Goal: Transaction & Acquisition: Register for event/course

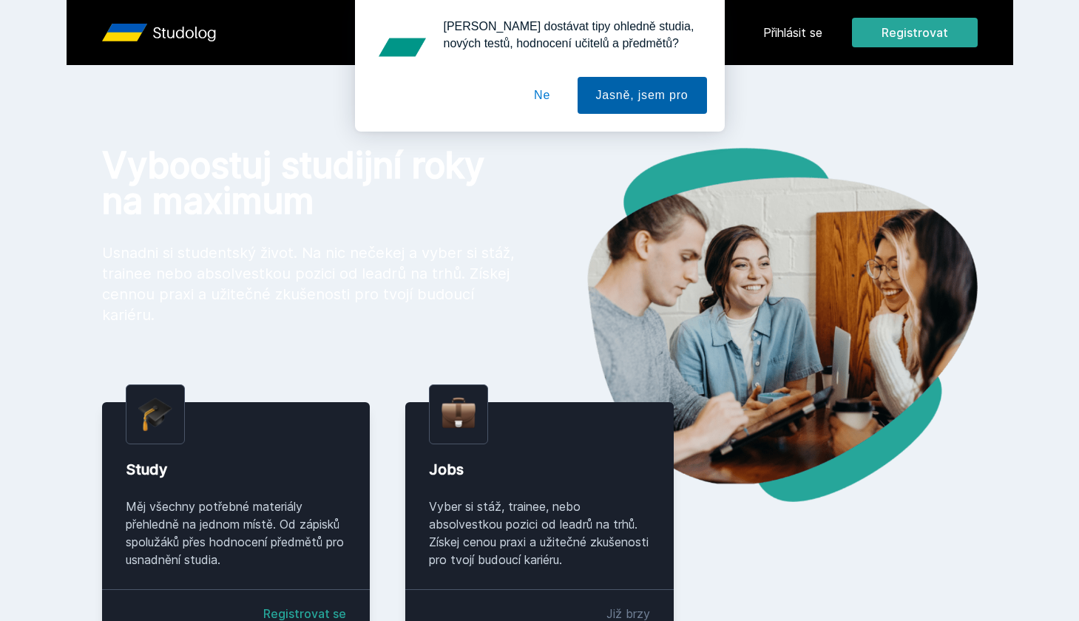
click at [645, 96] on button "Jasně, jsem pro" at bounding box center [642, 95] width 129 height 37
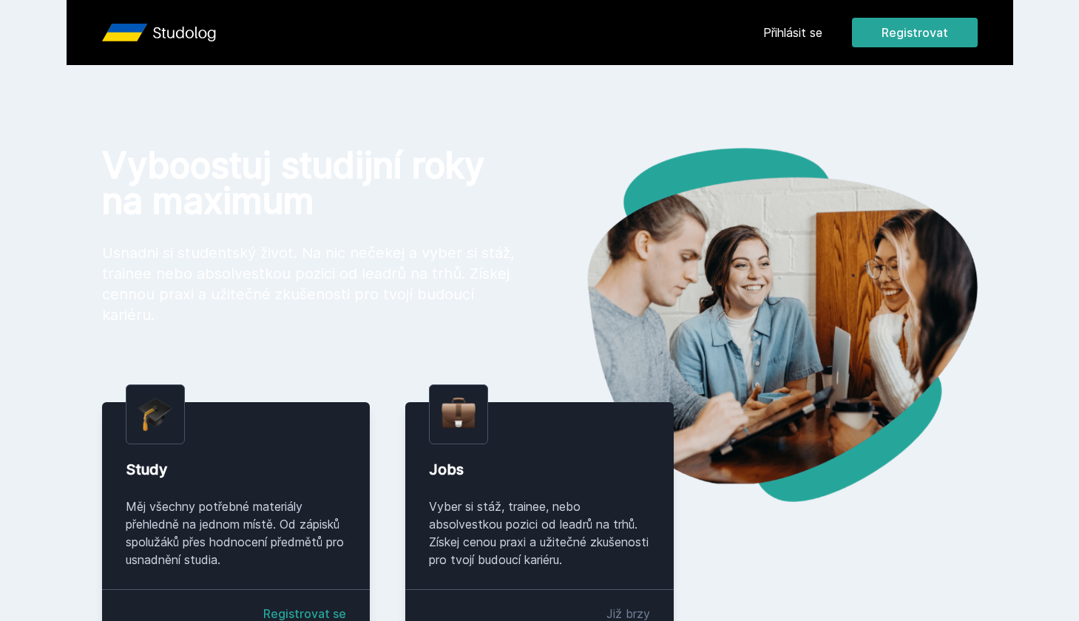
scroll to position [116, 0]
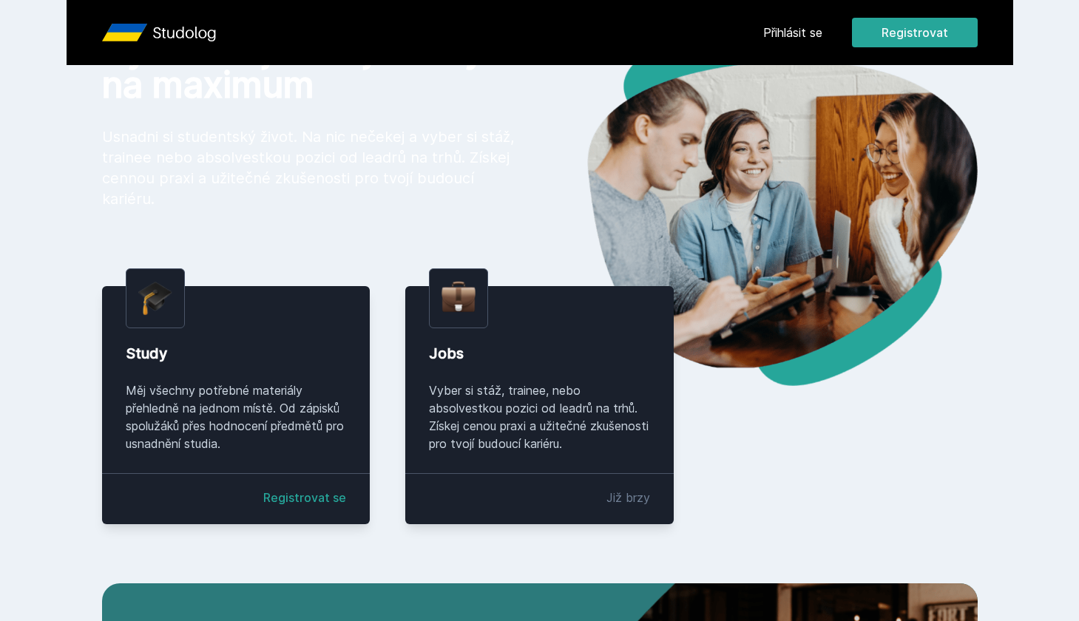
click at [317, 500] on link "Registrovat se" at bounding box center [304, 498] width 83 height 18
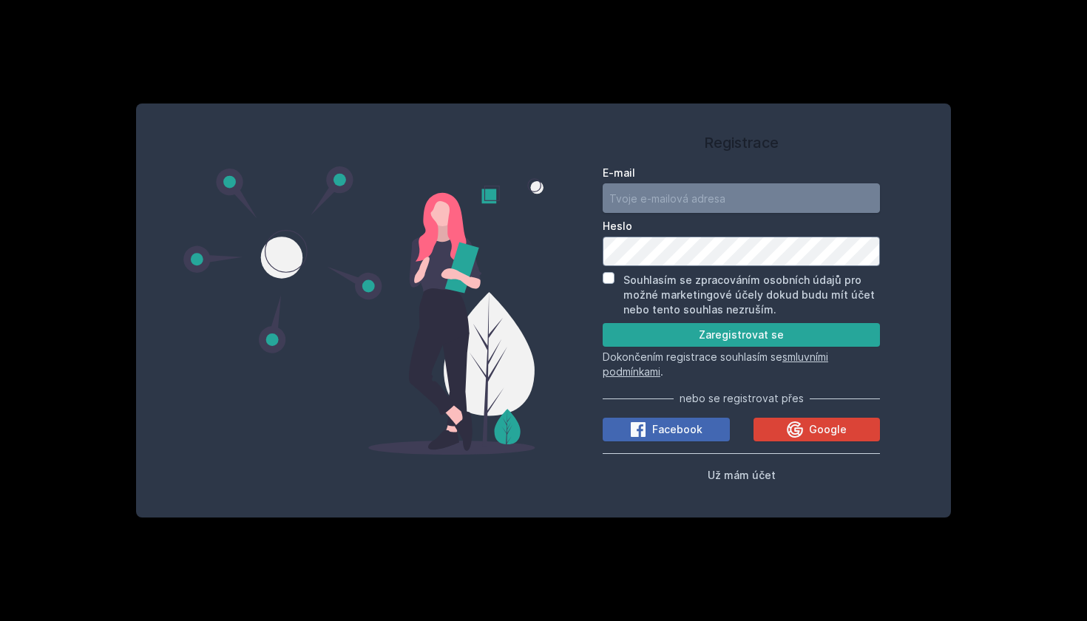
click at [686, 193] on input "E-mail" at bounding box center [741, 198] width 277 height 30
type input "[EMAIL_ADDRESS][DOMAIN_NAME]"
click at [781, 325] on button "Zaregistrovat se" at bounding box center [741, 335] width 277 height 24
click at [617, 278] on div "Souhlasím se zpracováním osobních údajů pro možné marketingové účely dokud budu…" at bounding box center [741, 294] width 277 height 45
click at [609, 278] on input "Souhlasím se zpracováním osobních údajů pro možné marketingové účely dokud budu…" at bounding box center [609, 278] width 12 height 12
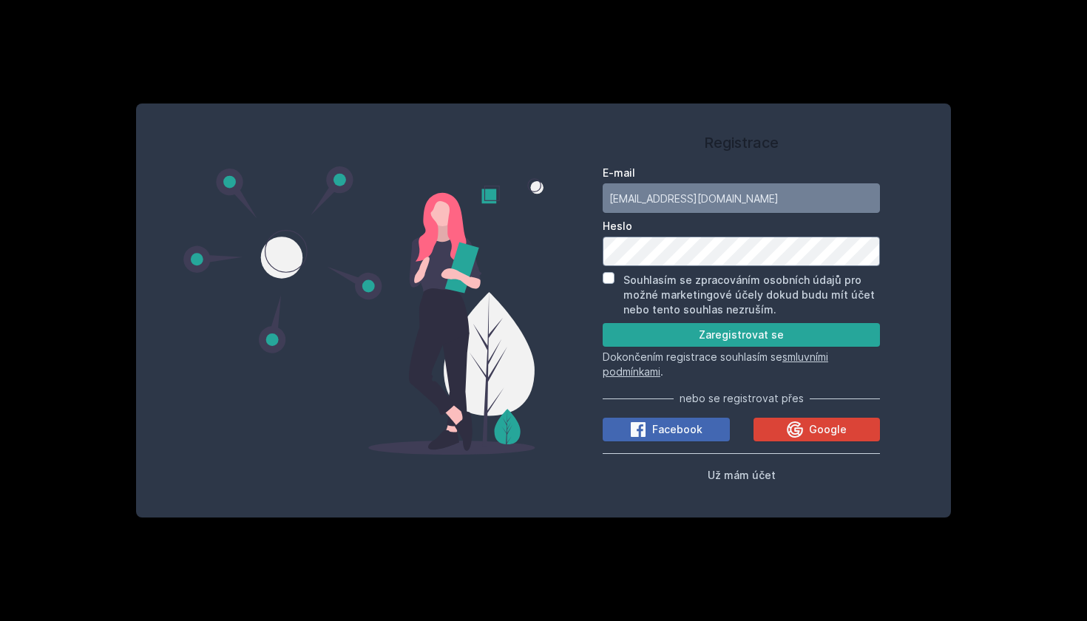
checkbox input "true"
click at [821, 424] on span "Google" at bounding box center [828, 429] width 38 height 15
click at [731, 340] on button "Zaregistrovat se" at bounding box center [741, 335] width 277 height 24
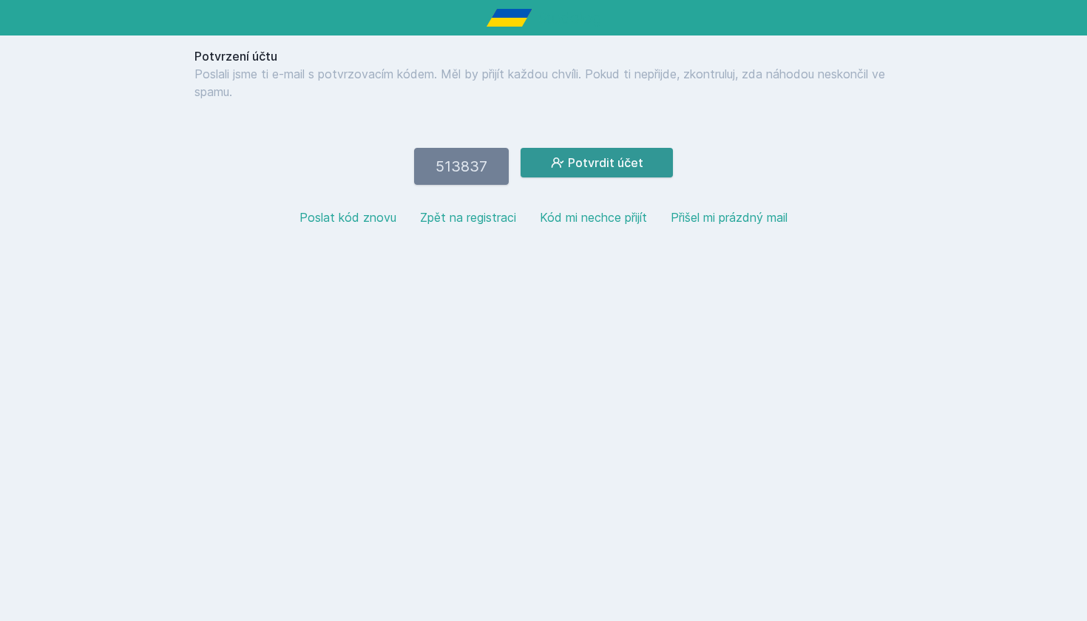
type input "513837"
click at [602, 172] on button "Potvrdit účet" at bounding box center [597, 163] width 152 height 30
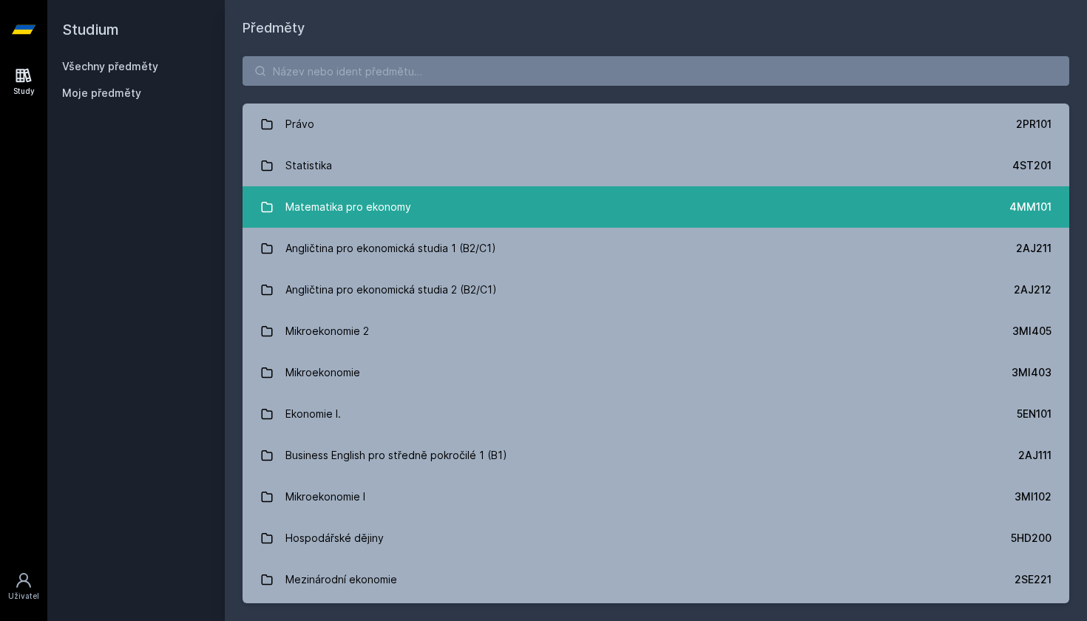
click at [402, 217] on div "Matematika pro ekonomy" at bounding box center [348, 207] width 126 height 30
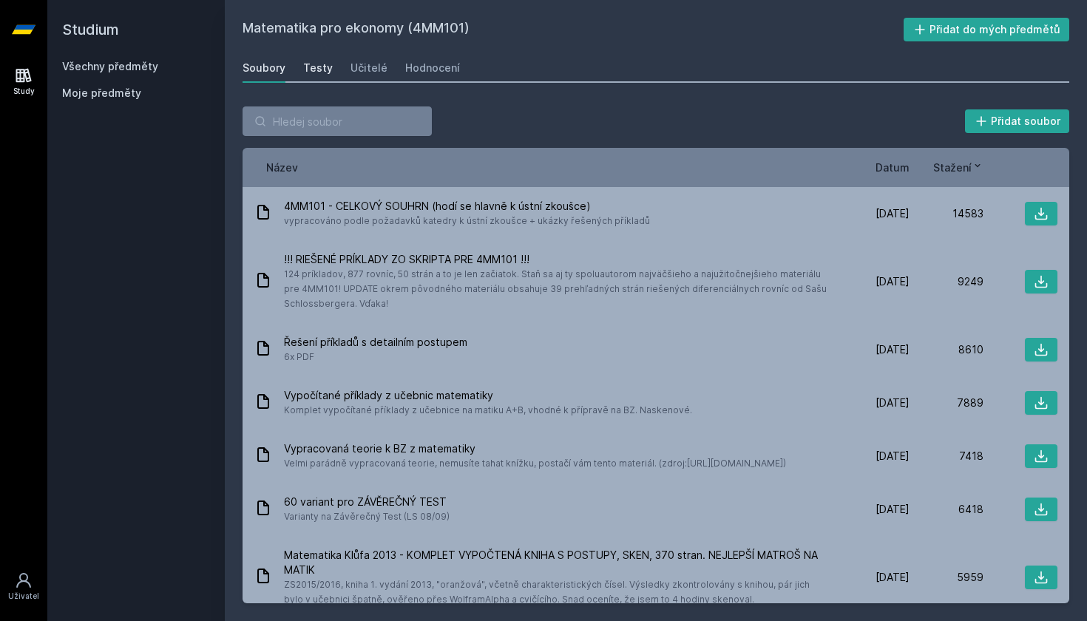
click at [319, 64] on div "Testy" at bounding box center [318, 68] width 30 height 15
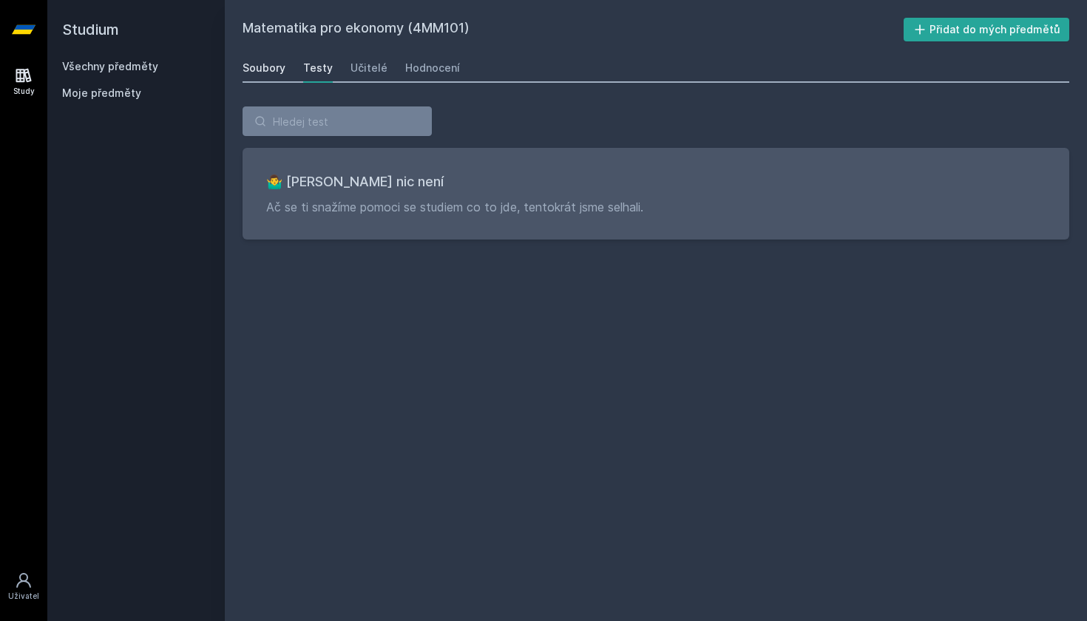
click at [260, 74] on div "Soubory" at bounding box center [264, 68] width 43 height 15
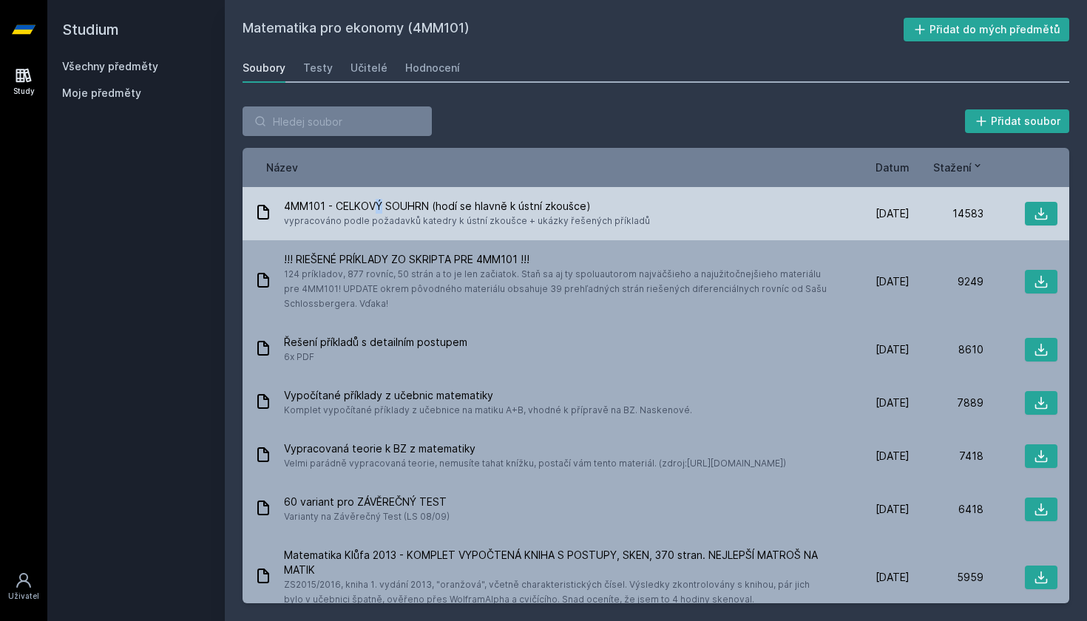
click at [380, 210] on span "4MM101 - CELKOVÝ SOUHRN (hodí se hlavně k ústní zkoušce)" at bounding box center [467, 206] width 366 height 15
click at [531, 197] on div "4MM101 - CELKOVÝ SOUHRN (hodí se hlavně k ústní zkoušce) vypracováno podle poža…" at bounding box center [656, 213] width 827 height 53
click at [1034, 220] on icon at bounding box center [1041, 213] width 15 height 15
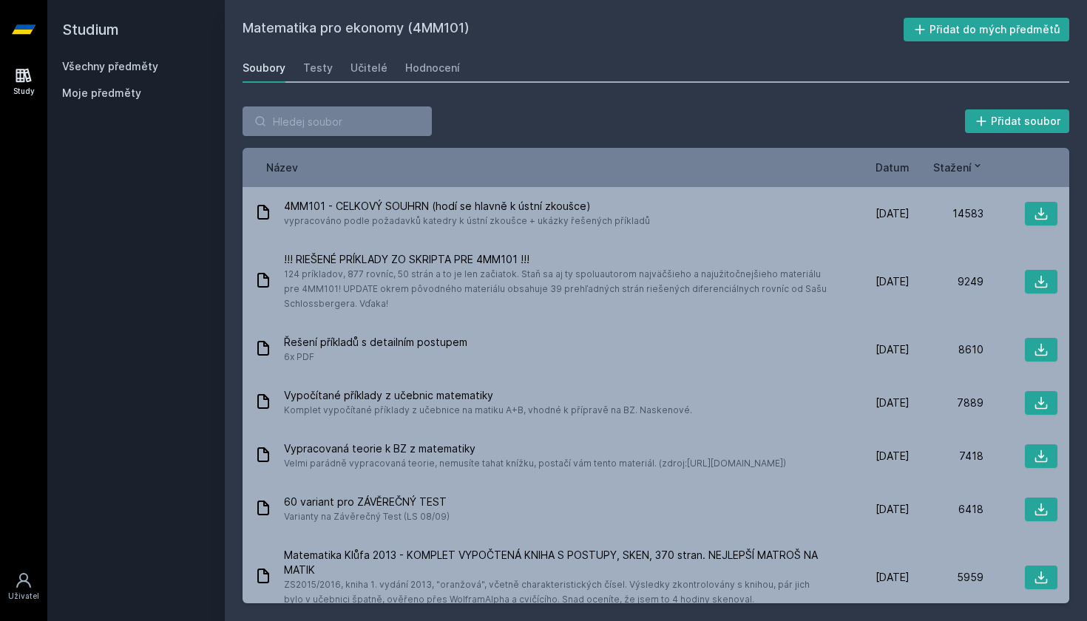
click at [900, 177] on div "Název Datum Stažení" at bounding box center [656, 167] width 827 height 39
click at [899, 172] on span "Datum" at bounding box center [893, 168] width 34 height 16
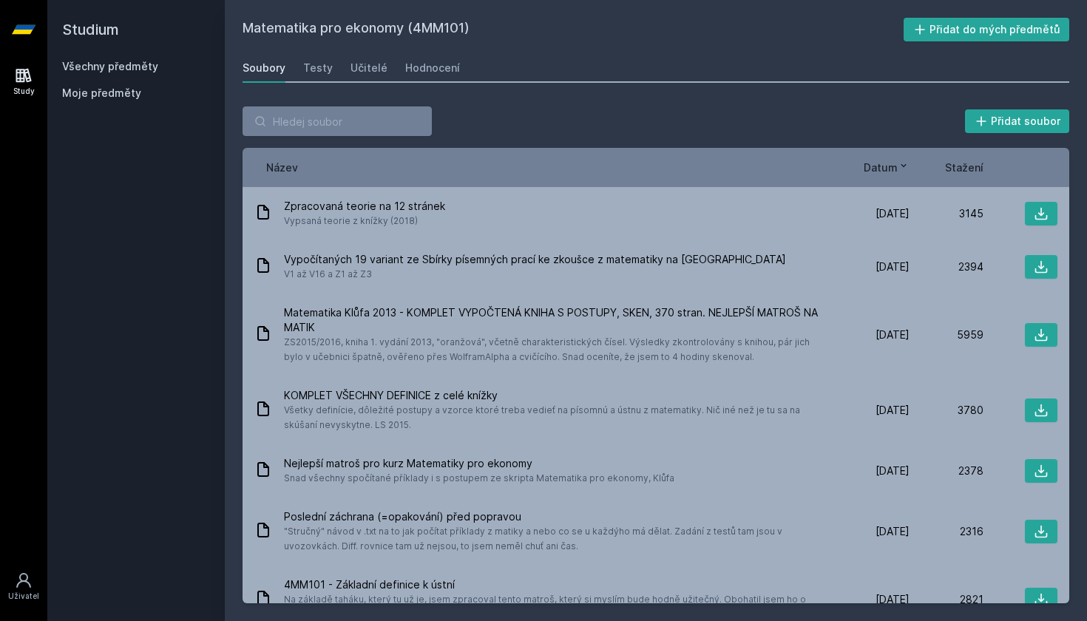
click at [893, 165] on span "Datum" at bounding box center [881, 168] width 34 height 16
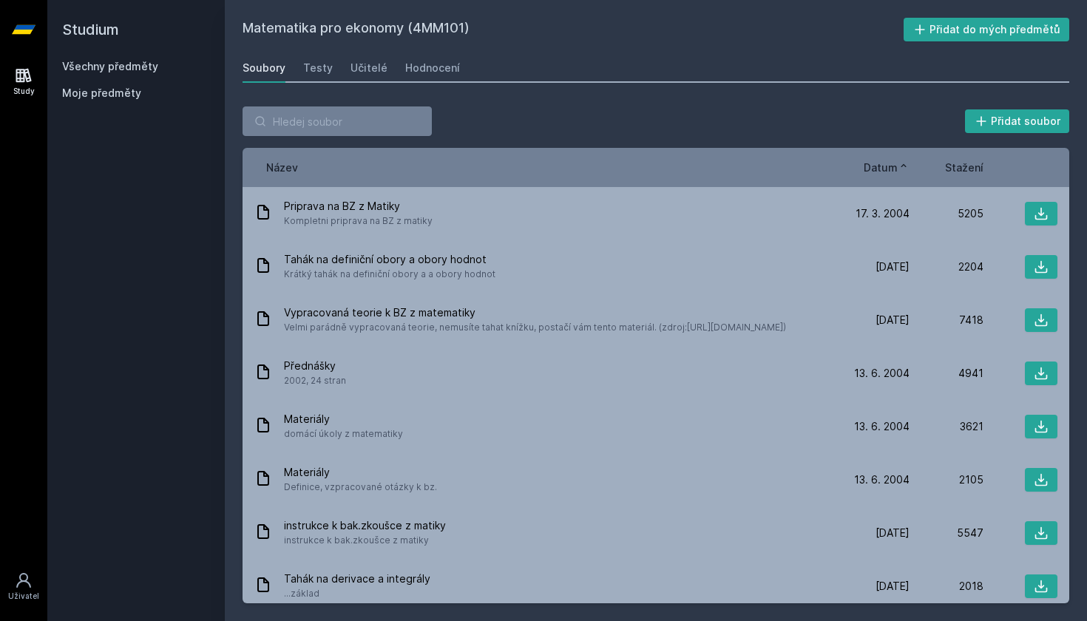
click at [893, 165] on span "Datum" at bounding box center [881, 168] width 34 height 16
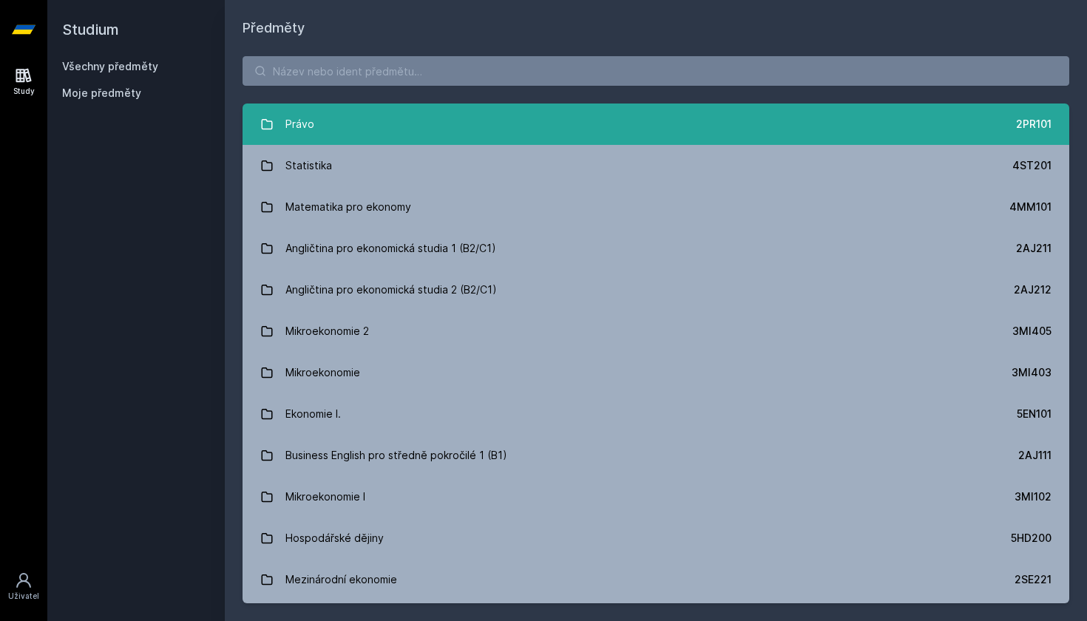
click at [365, 137] on link "Právo 2PR101" at bounding box center [656, 124] width 827 height 41
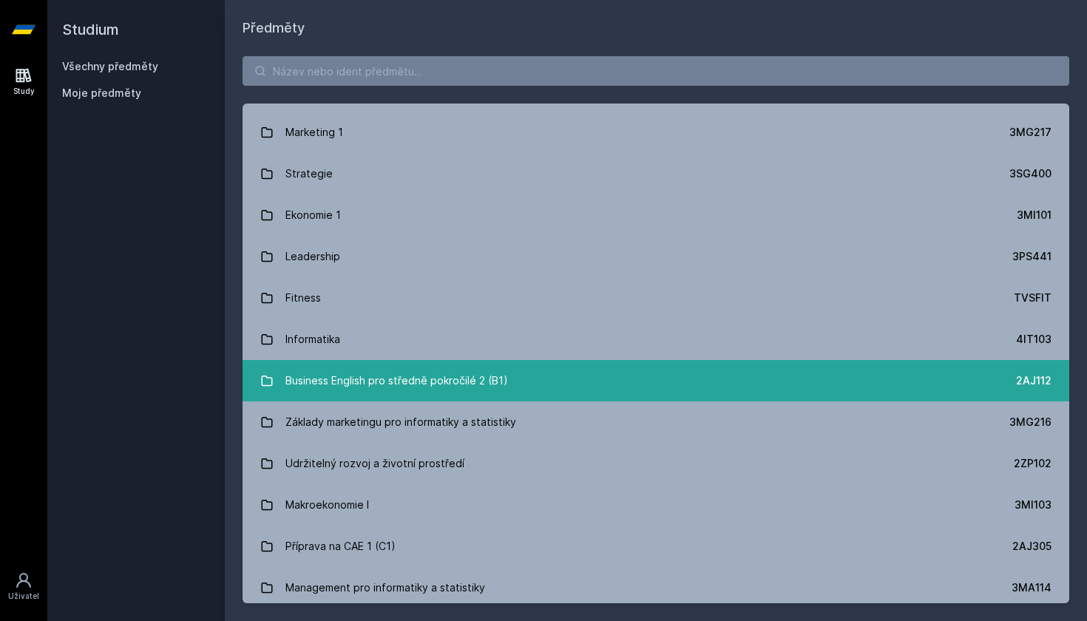
scroll to position [1322, 0]
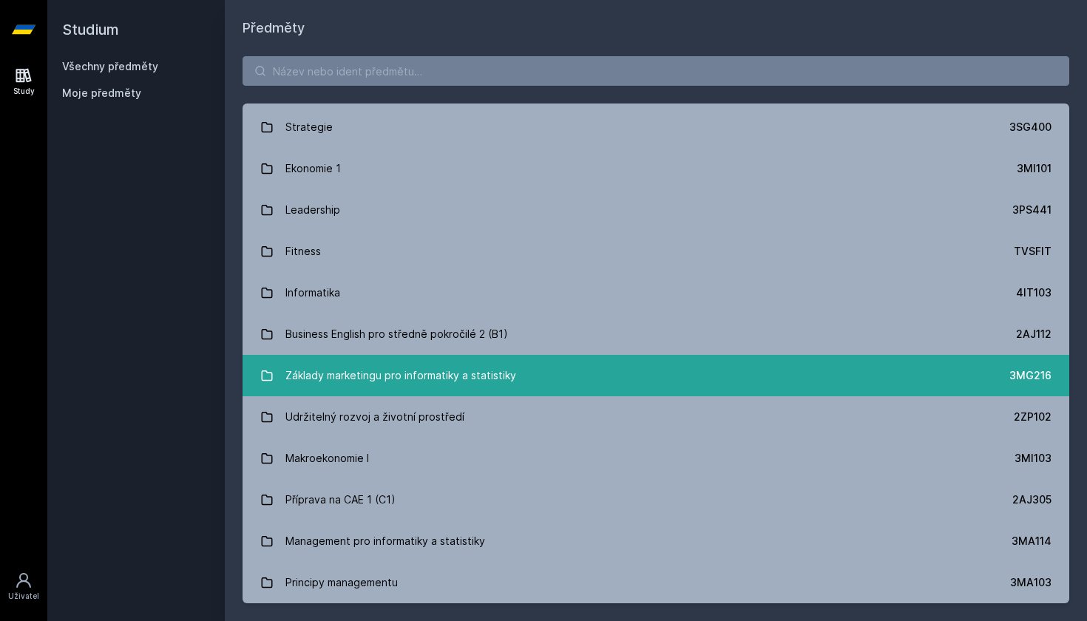
click at [435, 393] on link "Základy marketingu pro informatiky a statistiky 3MG216" at bounding box center [656, 375] width 827 height 41
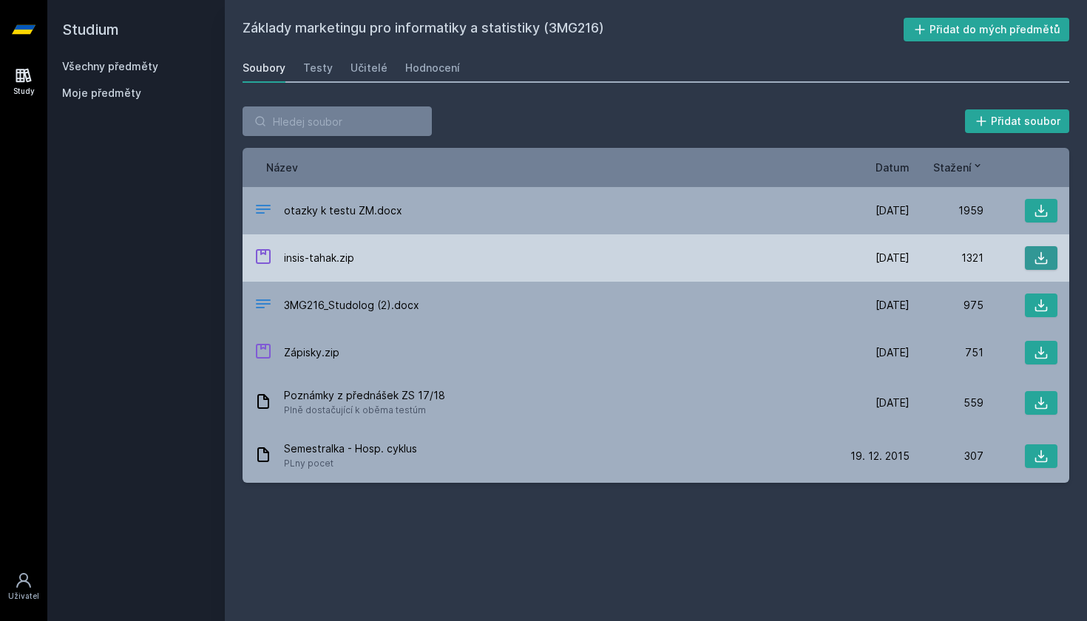
click at [1039, 263] on icon at bounding box center [1041, 258] width 13 height 13
